Goal: Navigation & Orientation: Go to known website

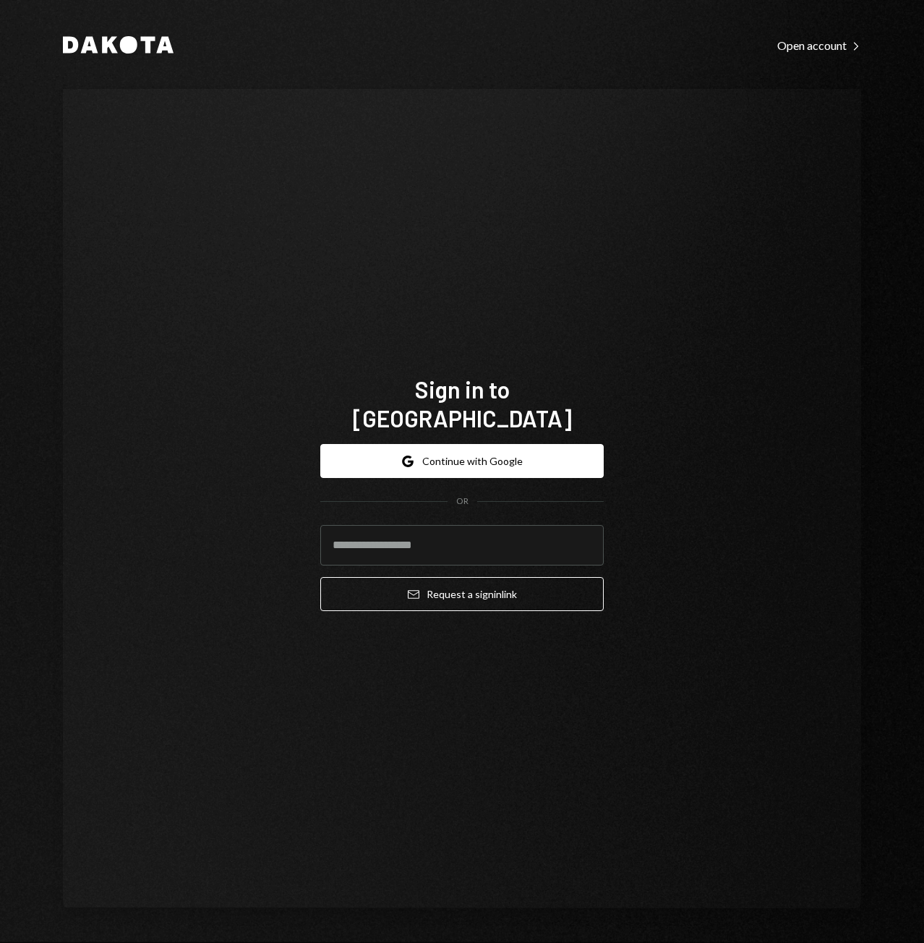
click at [454, 432] on div "Google Continue with Google OR Email Request a sign in link" at bounding box center [462, 527] width 284 height 190
click at [468, 451] on button "Google Continue with Google" at bounding box center [462, 461] width 284 height 34
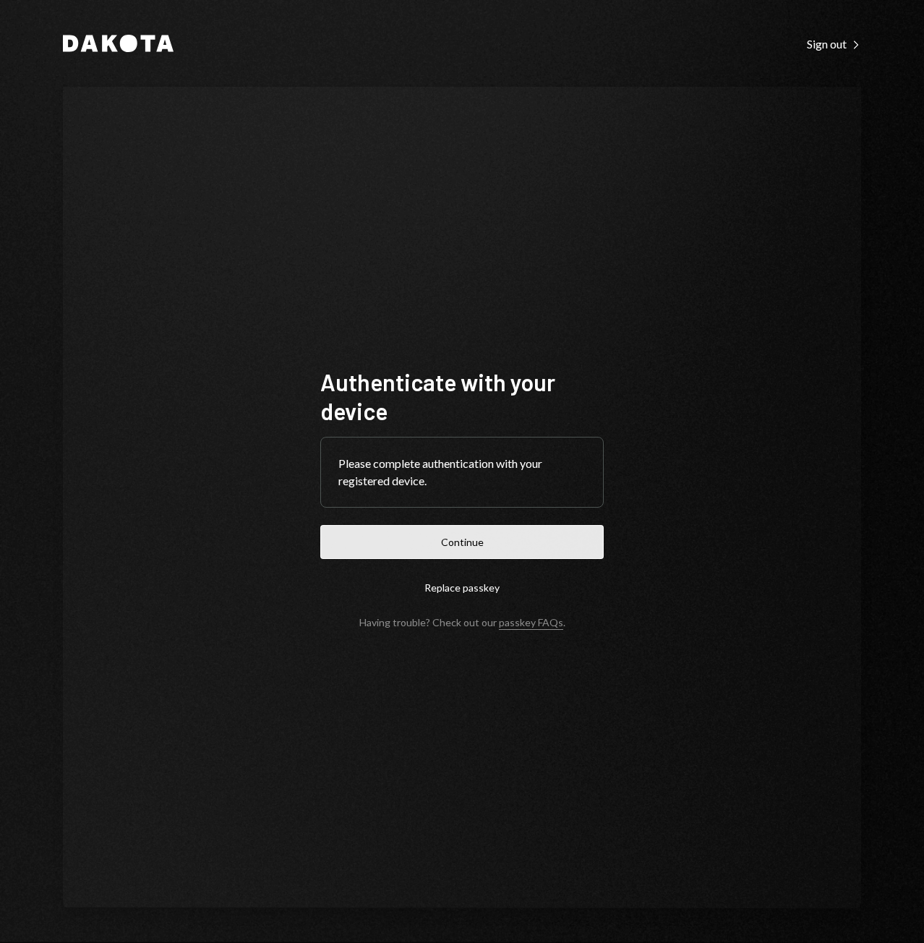
click at [518, 547] on button "Continue" at bounding box center [462, 542] width 284 height 34
